Goal: Information Seeking & Learning: Learn about a topic

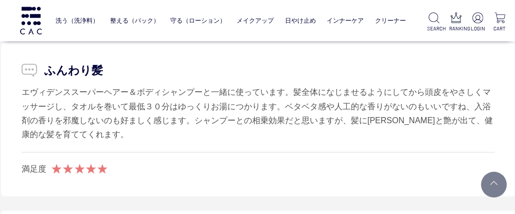
click at [77, 19] on link "洗う（洗浄料）" at bounding box center [77, 21] width 43 height 22
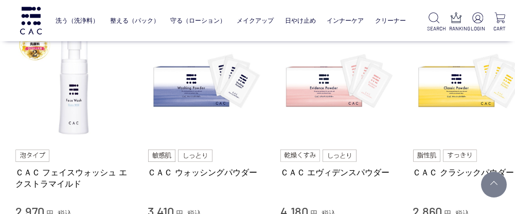
scroll to position [256, 0]
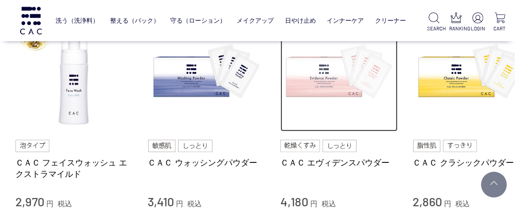
click at [309, 75] on img at bounding box center [338, 72] width 117 height 117
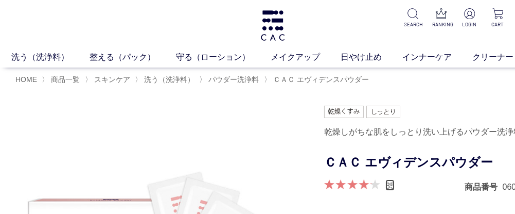
click at [393, 183] on link "85" at bounding box center [389, 184] width 9 height 11
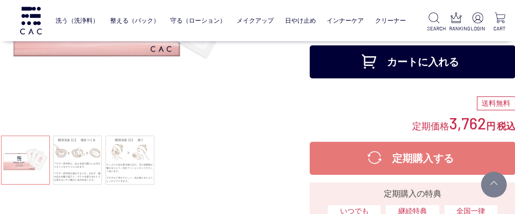
scroll to position [144, 14]
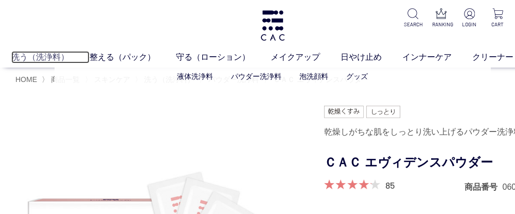
click at [53, 51] on link "洗う（洗浄料）" at bounding box center [50, 57] width 78 height 12
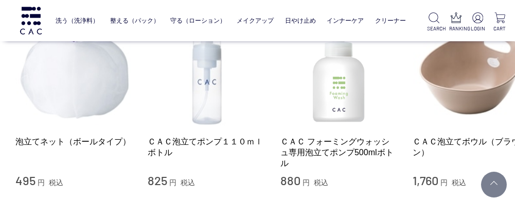
scroll to position [898, 0]
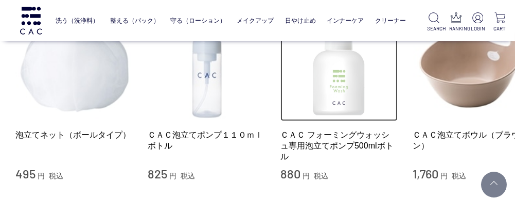
click at [341, 75] on img at bounding box center [338, 62] width 117 height 117
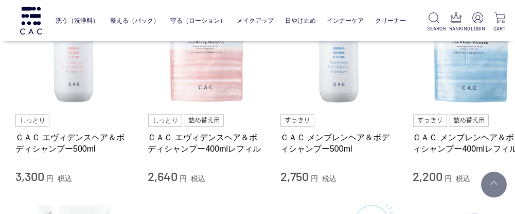
scroll to position [466, 0]
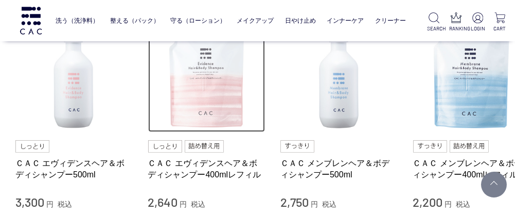
click at [210, 99] on img at bounding box center [206, 73] width 117 height 117
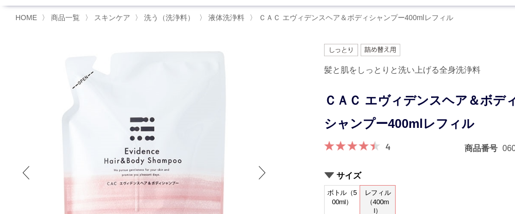
scroll to position [82, 0]
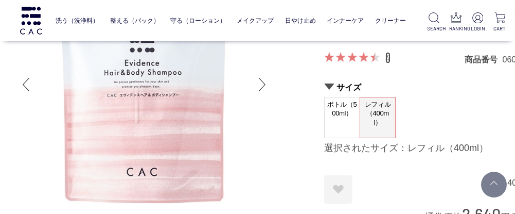
click at [387, 56] on link "4" at bounding box center [387, 57] width 5 height 11
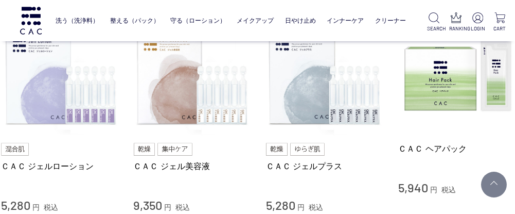
scroll to position [2342, 14]
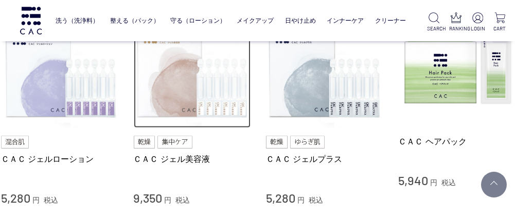
click at [177, 88] on img at bounding box center [192, 68] width 117 height 117
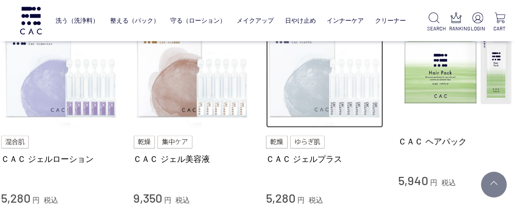
click at [326, 77] on img at bounding box center [324, 68] width 117 height 117
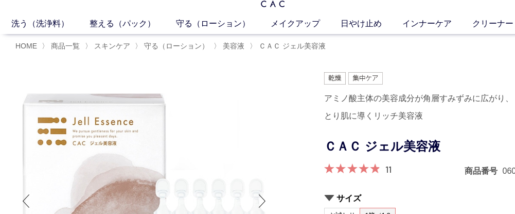
scroll to position [41, 0]
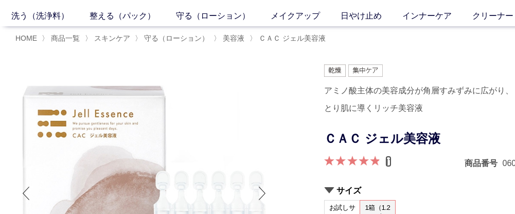
click at [390, 158] on link "11" at bounding box center [388, 160] width 6 height 11
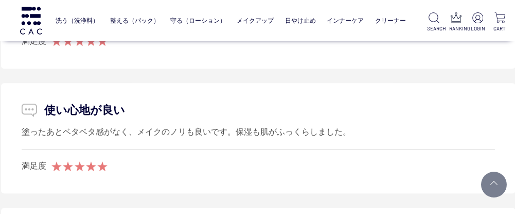
scroll to position [6015, 14]
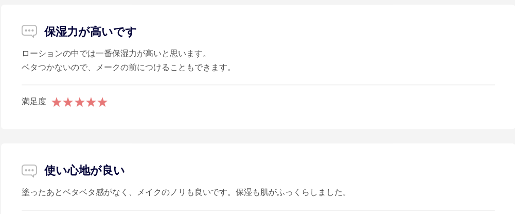
scroll to position [41, 0]
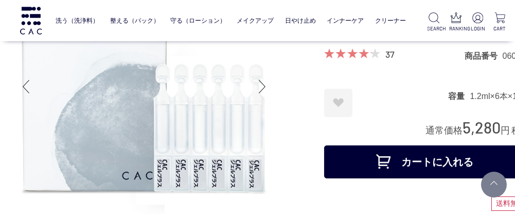
scroll to position [81, 0]
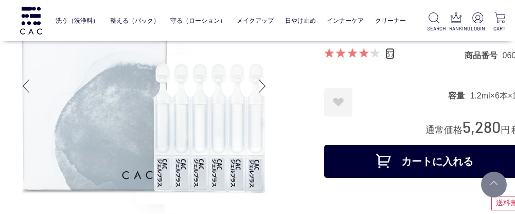
click at [391, 56] on link "37" at bounding box center [389, 53] width 9 height 11
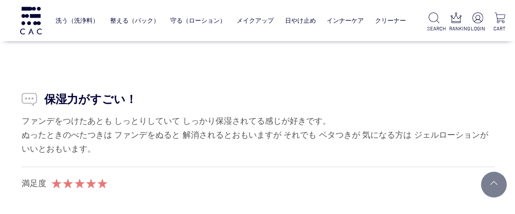
scroll to position [5884, 14]
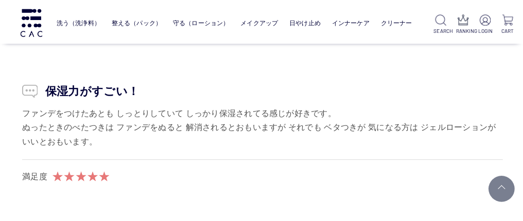
scroll to position [81, 0]
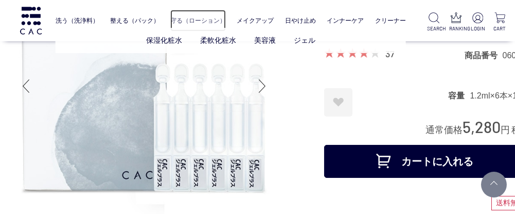
click at [193, 22] on link "守る（ローション）" at bounding box center [198, 21] width 56 height 22
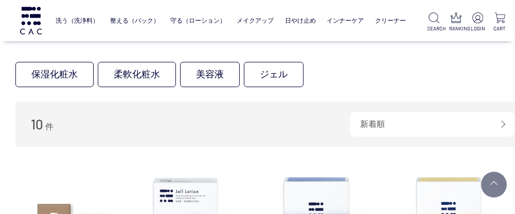
scroll to position [90, 0]
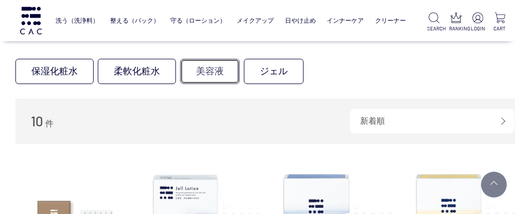
click at [215, 73] on link "美容液" at bounding box center [210, 71] width 60 height 25
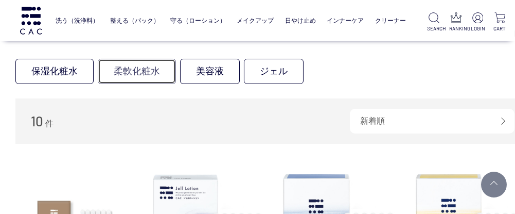
click at [152, 65] on link "柔軟化粧水" at bounding box center [137, 71] width 78 height 25
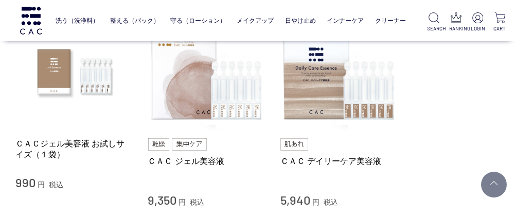
scroll to position [132, 0]
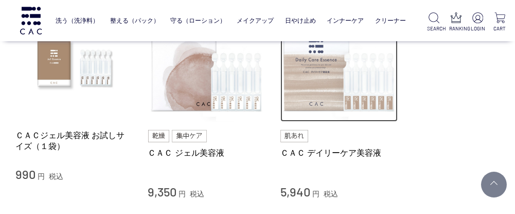
click at [353, 94] on img at bounding box center [338, 63] width 117 height 117
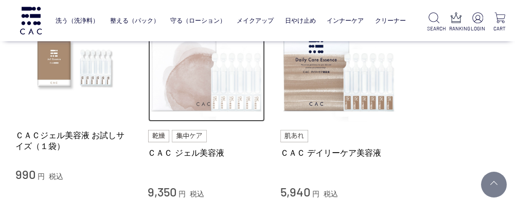
click at [217, 60] on img at bounding box center [206, 63] width 117 height 117
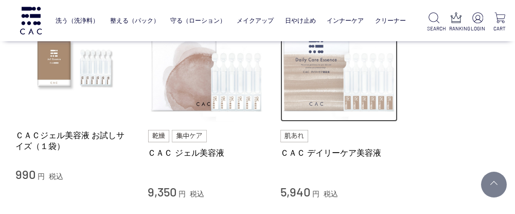
click at [331, 102] on img at bounding box center [338, 63] width 117 height 117
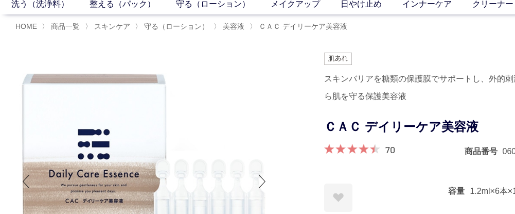
scroll to position [62, 0]
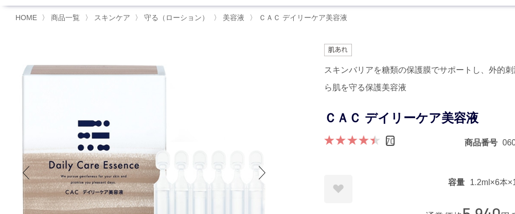
click at [389, 138] on link "70" at bounding box center [390, 140] width 10 height 11
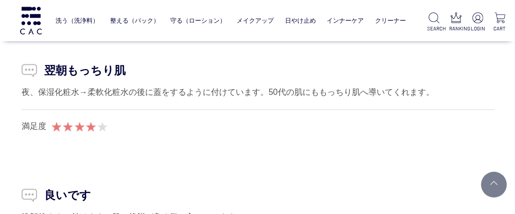
scroll to position [5700, 14]
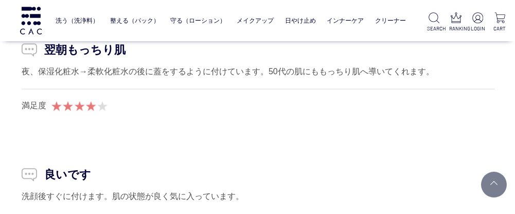
scroll to position [62, 0]
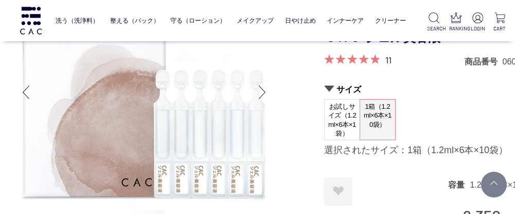
scroll to position [82, 0]
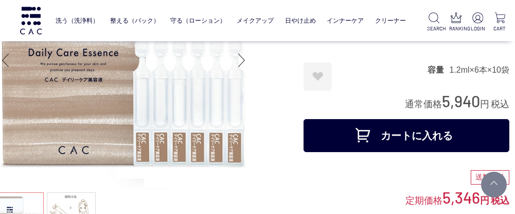
scroll to position [106, 30]
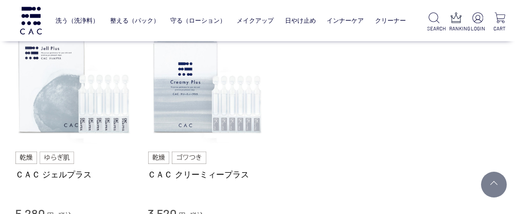
scroll to position [123, 0]
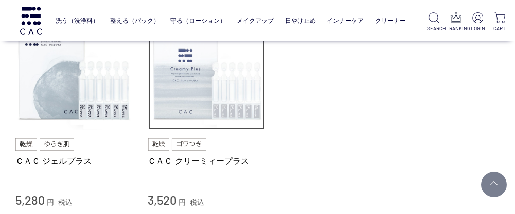
click at [218, 96] on img at bounding box center [206, 71] width 117 height 117
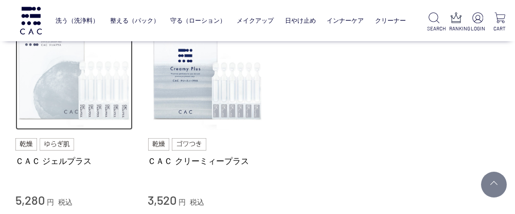
click at [85, 82] on img at bounding box center [73, 71] width 117 height 117
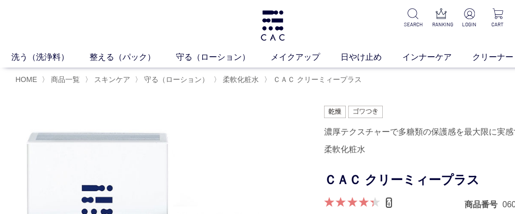
click at [390, 200] on link "41" at bounding box center [388, 202] width 7 height 11
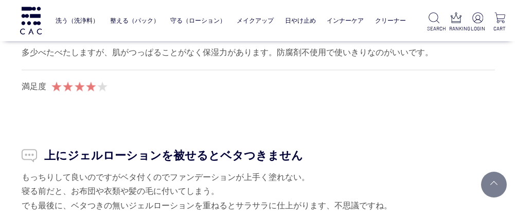
scroll to position [5518, 14]
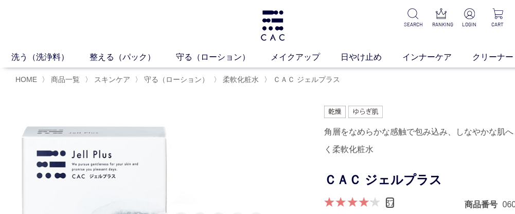
click at [394, 199] on link "37" at bounding box center [389, 202] width 9 height 11
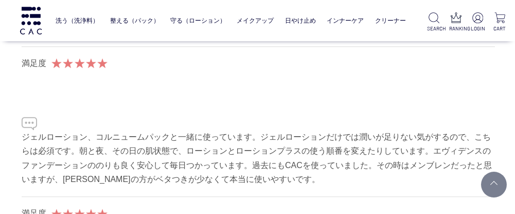
scroll to position [6306, 14]
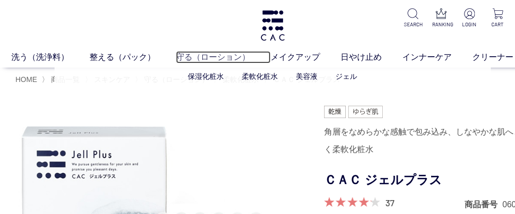
click at [202, 58] on link "守る（ローション）" at bounding box center [223, 57] width 95 height 12
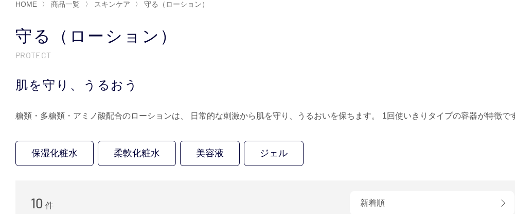
scroll to position [82, 0]
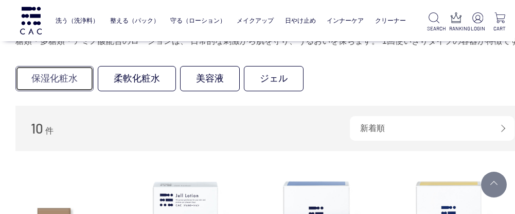
click at [62, 81] on link "保湿化粧水" at bounding box center [54, 78] width 78 height 25
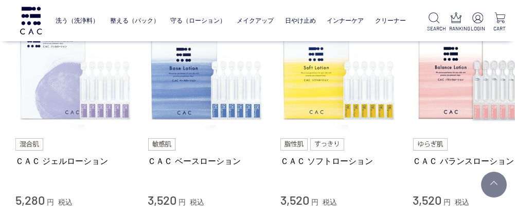
scroll to position [144, 0]
